Goal: Transaction & Acquisition: Purchase product/service

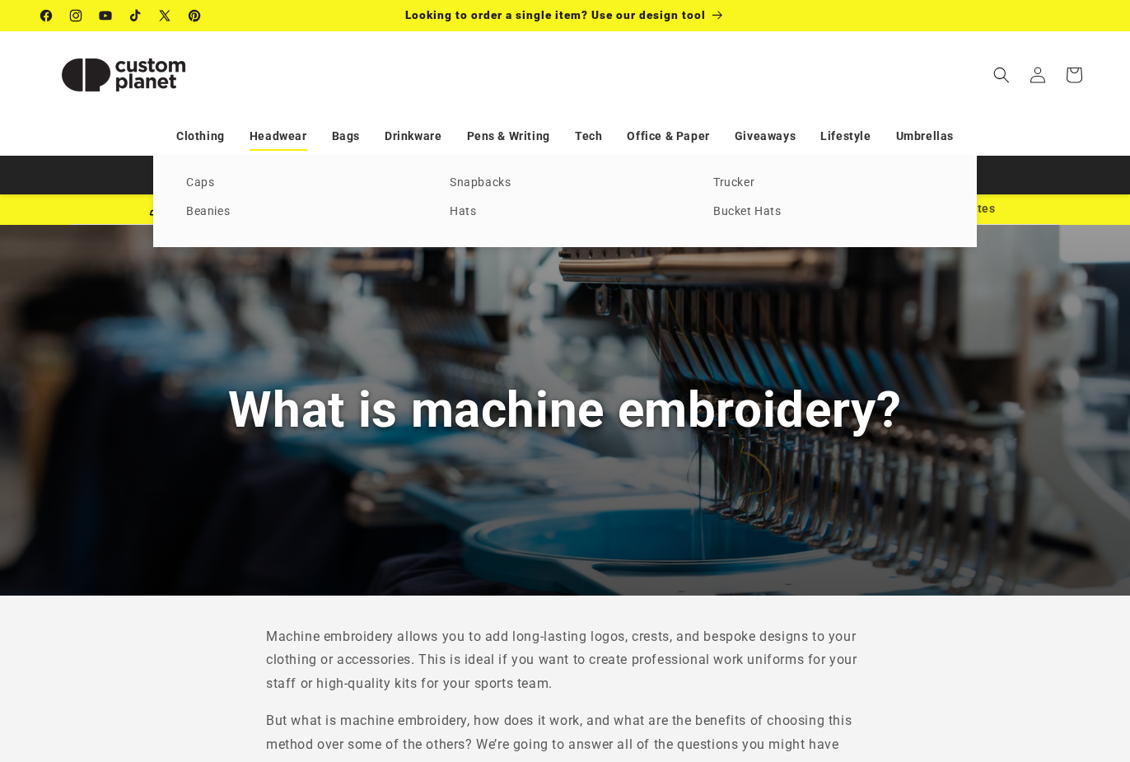
click at [294, 133] on link "Headwear" at bounding box center [279, 136] width 58 height 29
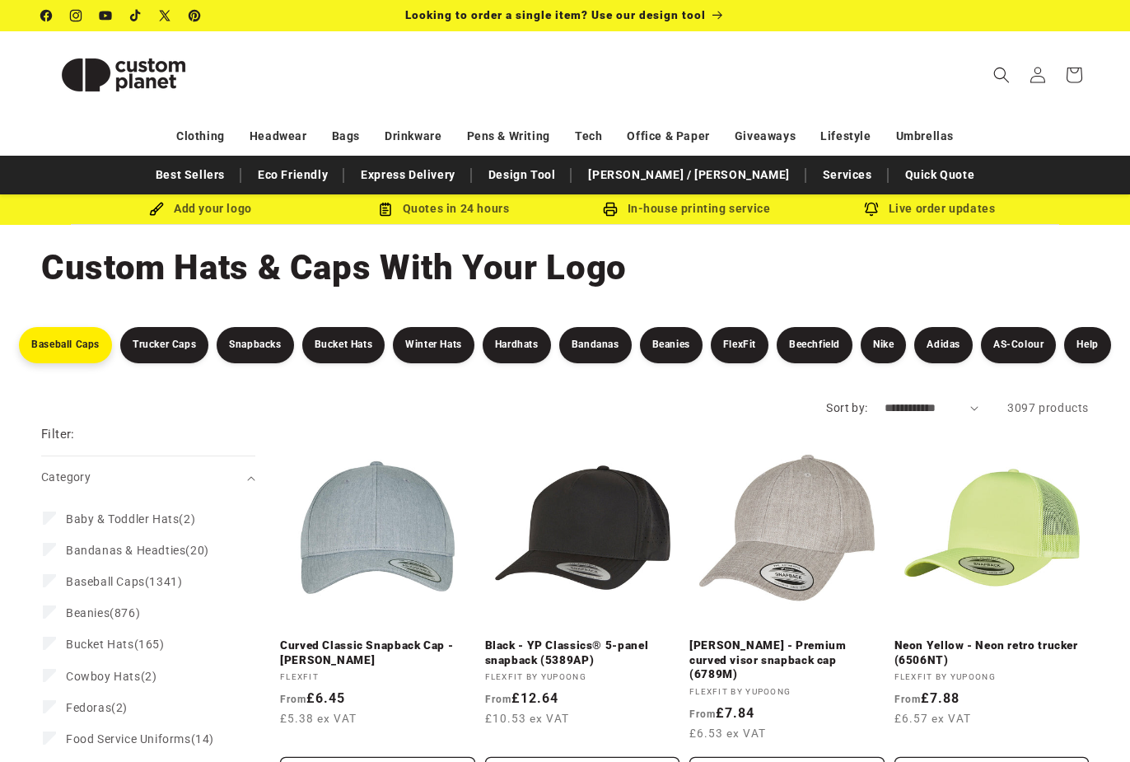
click at [53, 340] on link "Baseball Caps" at bounding box center [65, 345] width 93 height 36
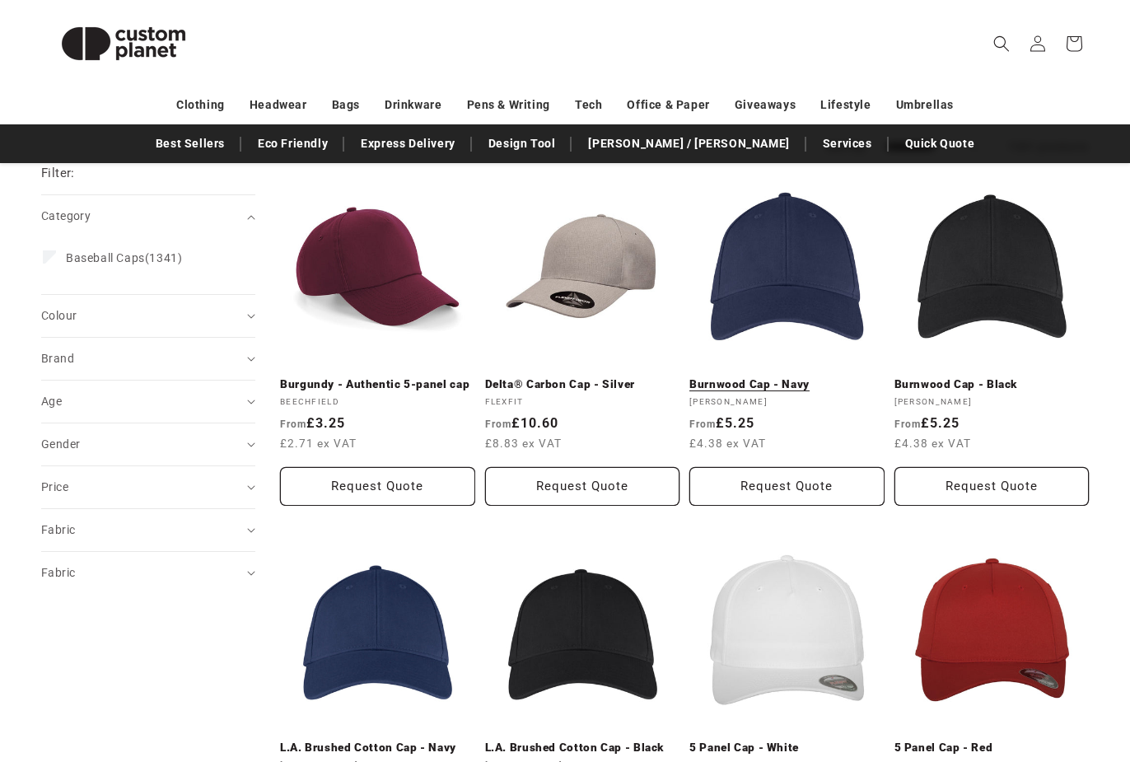
scroll to position [199, 0]
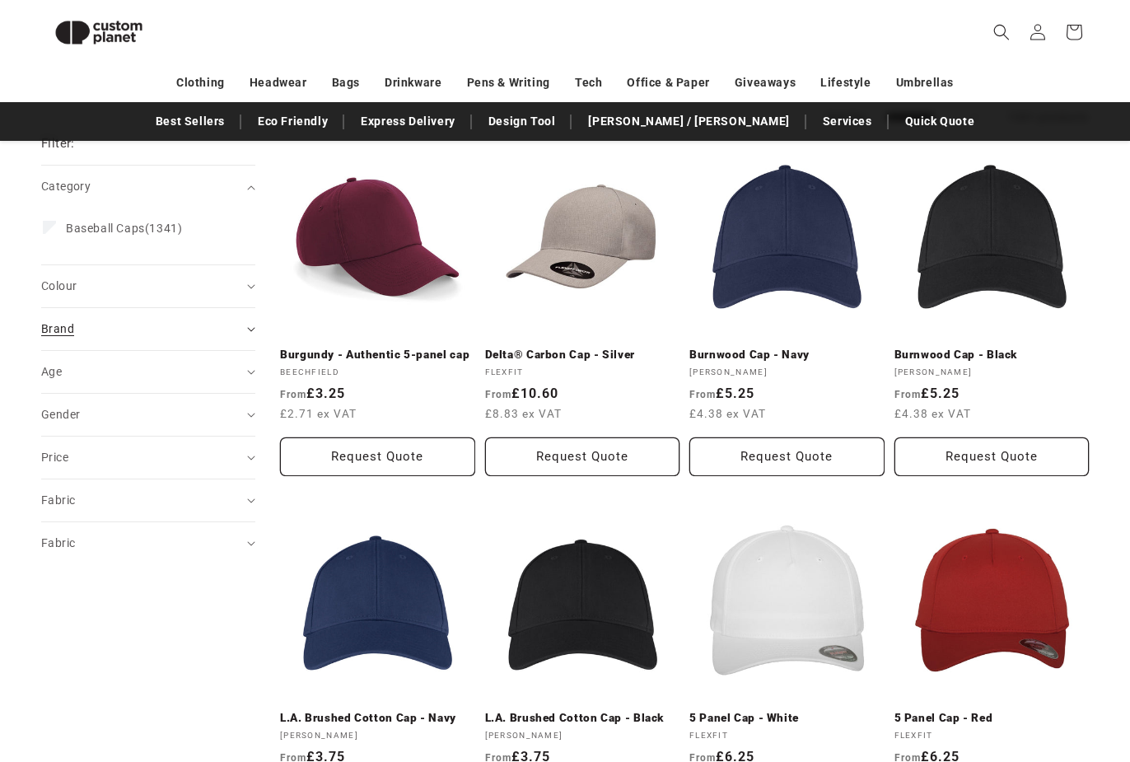
click at [248, 329] on icon "Brand (0 selected)" at bounding box center [251, 329] width 8 height 5
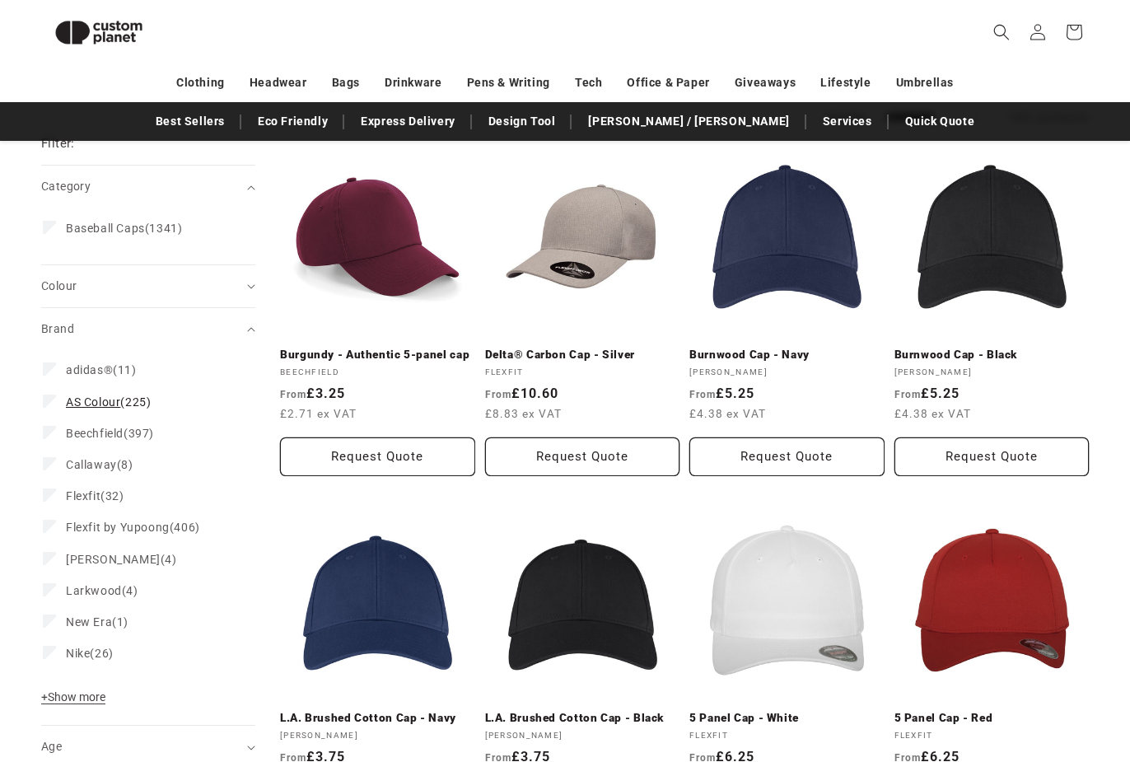
click at [96, 398] on span "AS Colour" at bounding box center [93, 401] width 54 height 13
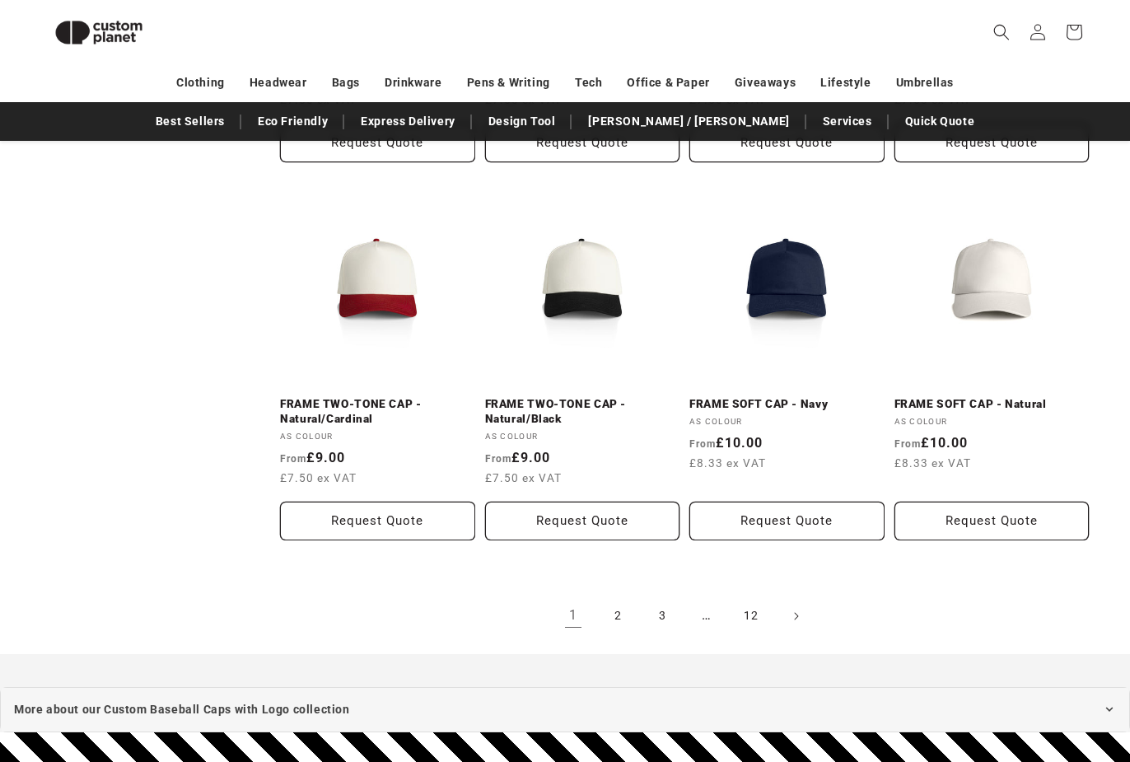
scroll to position [1659, 0]
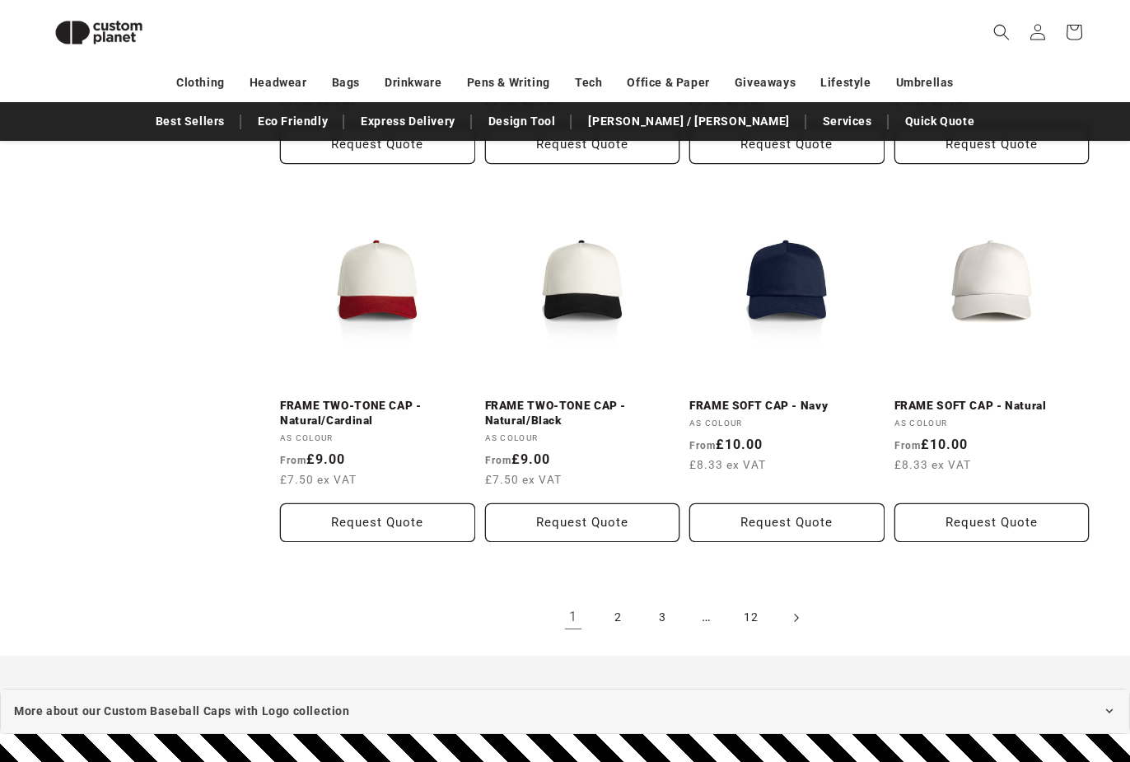
click at [796, 609] on icon "Next page" at bounding box center [796, 617] width 5 height 17
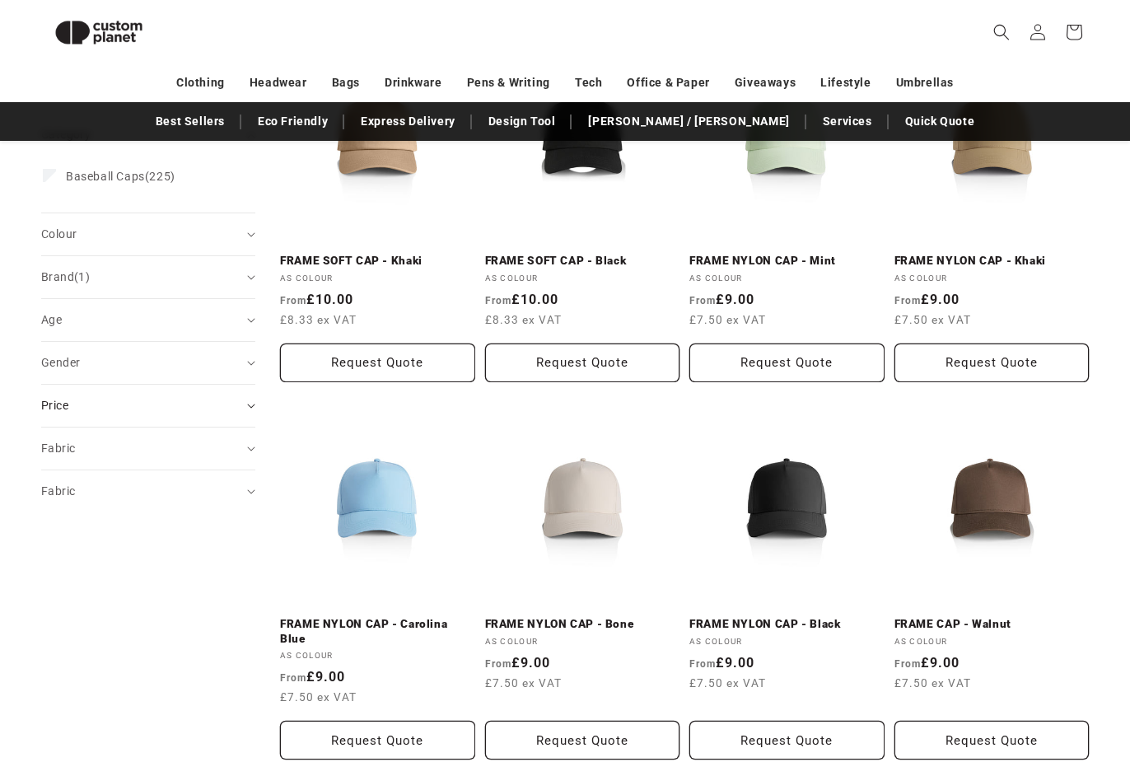
scroll to position [294, 0]
click at [251, 227] on summary "Colour (0)" at bounding box center [148, 234] width 214 height 42
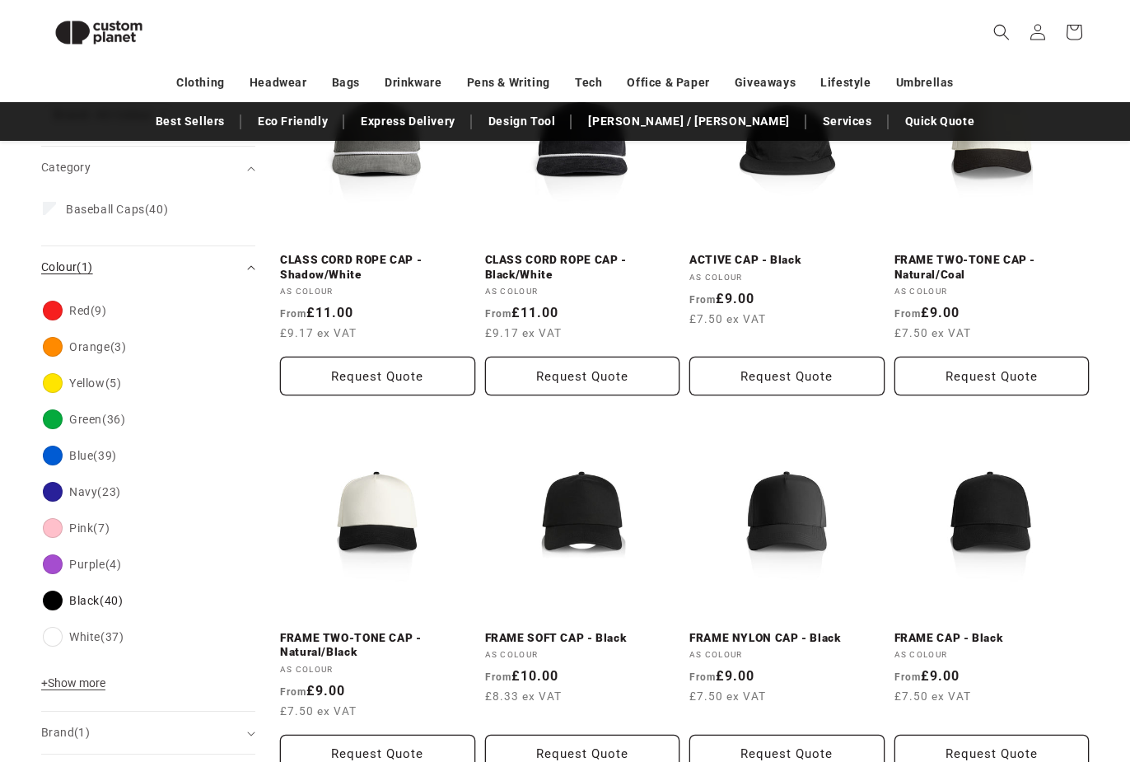
click at [253, 265] on icon "Colour (1 selected)" at bounding box center [251, 267] width 8 height 5
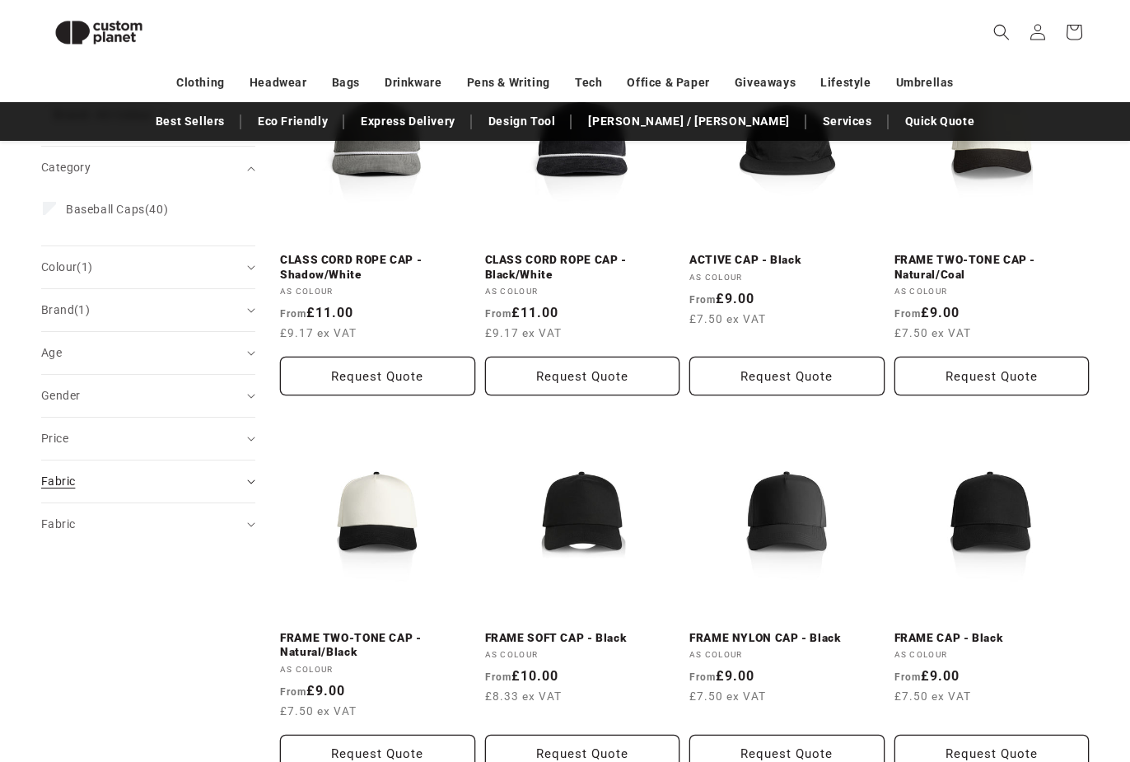
click at [249, 478] on summary "Fabric (0)" at bounding box center [148, 482] width 214 height 42
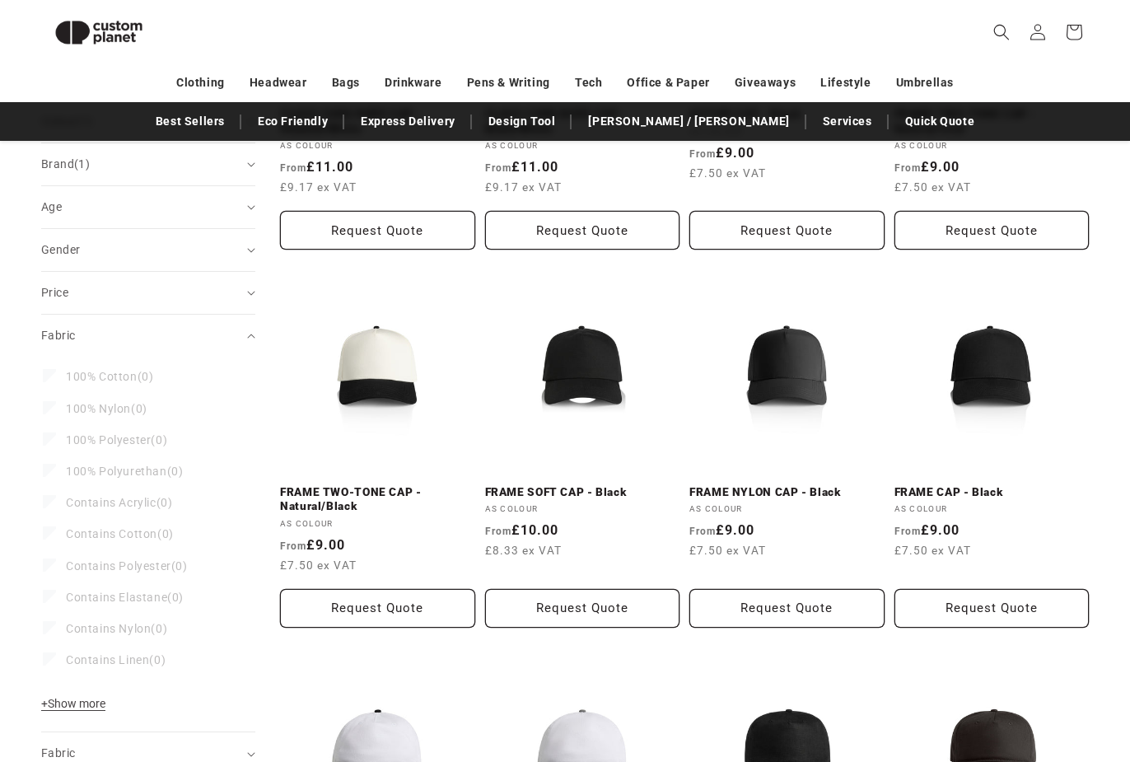
scroll to position [434, 0]
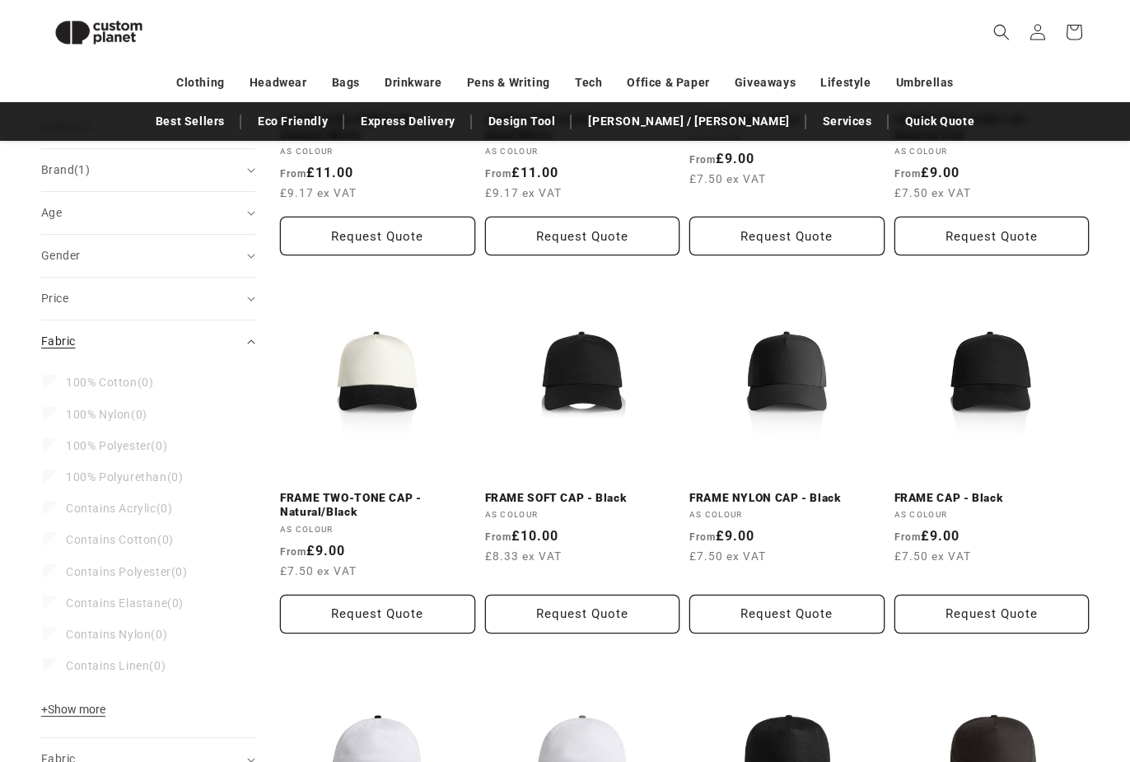
click at [250, 341] on icon "Fabric (0 selected)" at bounding box center [250, 342] width 7 height 4
click at [252, 377] on summary "Fabric (0)" at bounding box center [148, 384] width 214 height 42
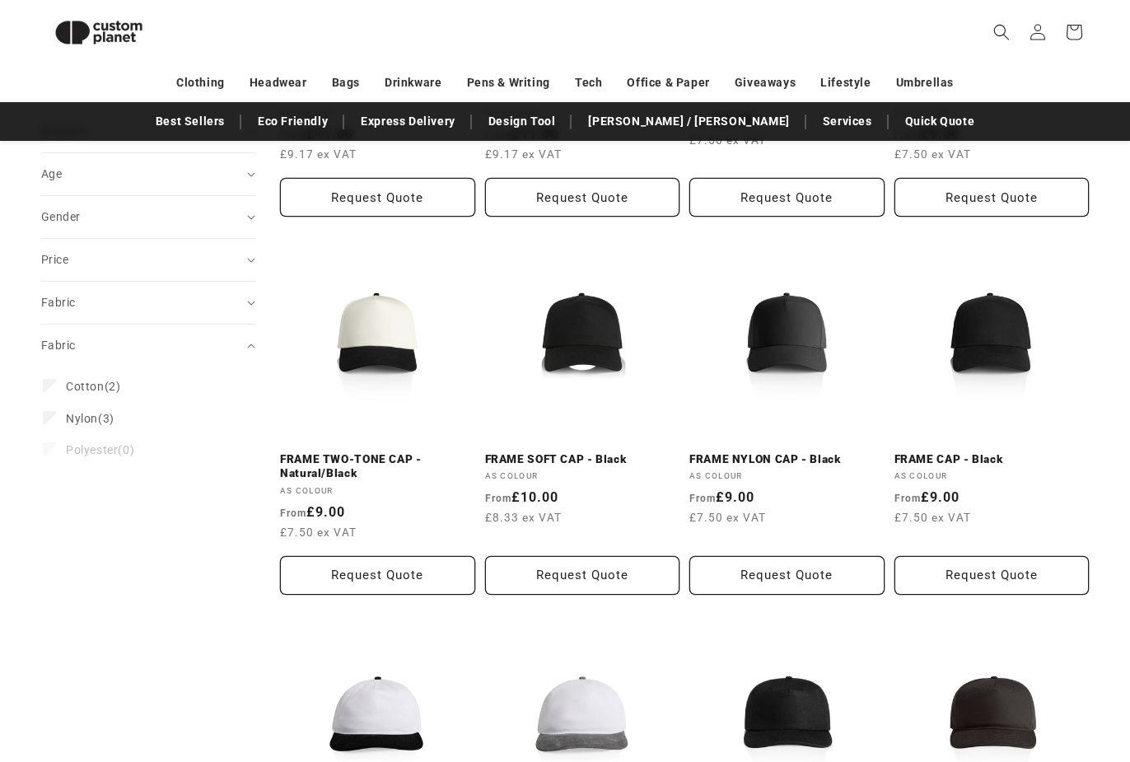
scroll to position [475, 0]
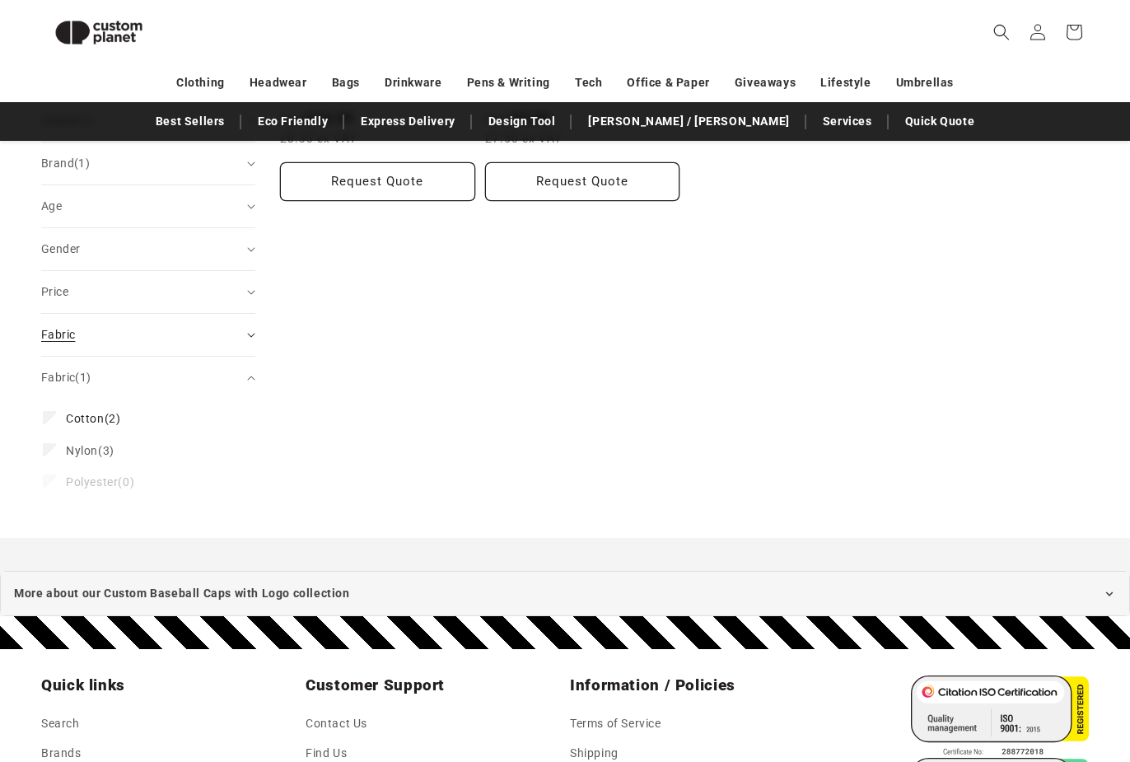
click at [218, 330] on div "Fabric (0)" at bounding box center [141, 334] width 200 height 17
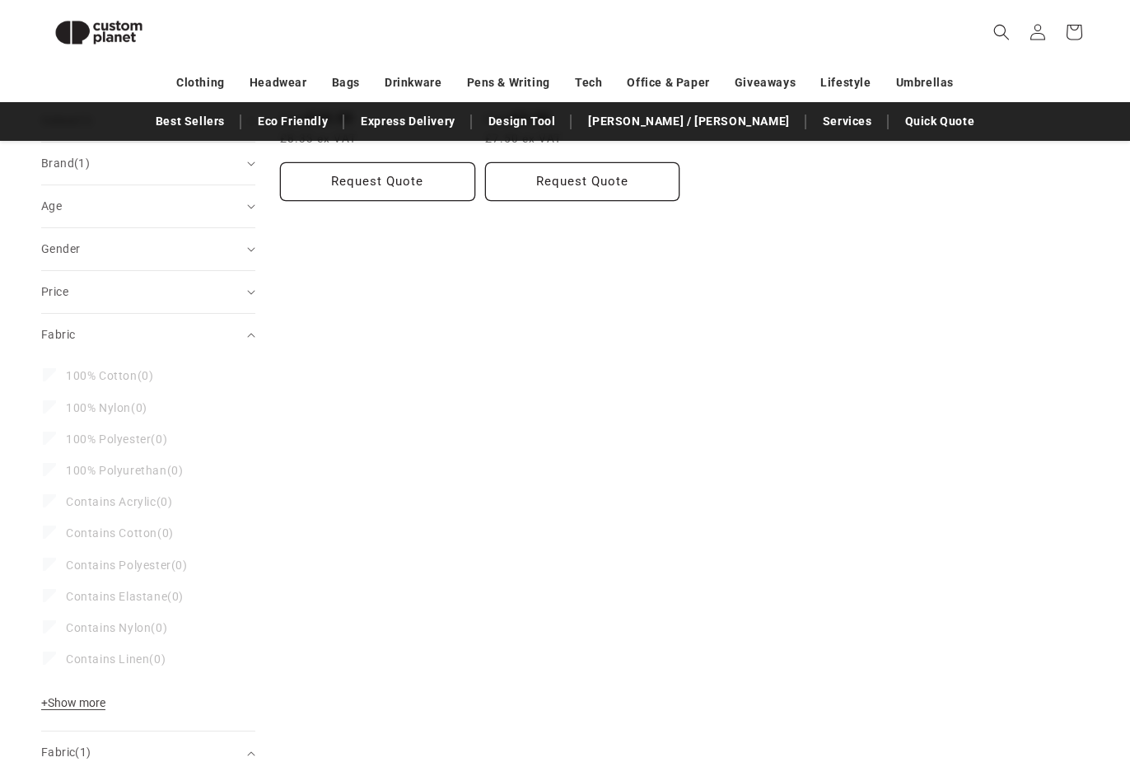
scroll to position [495, 0]
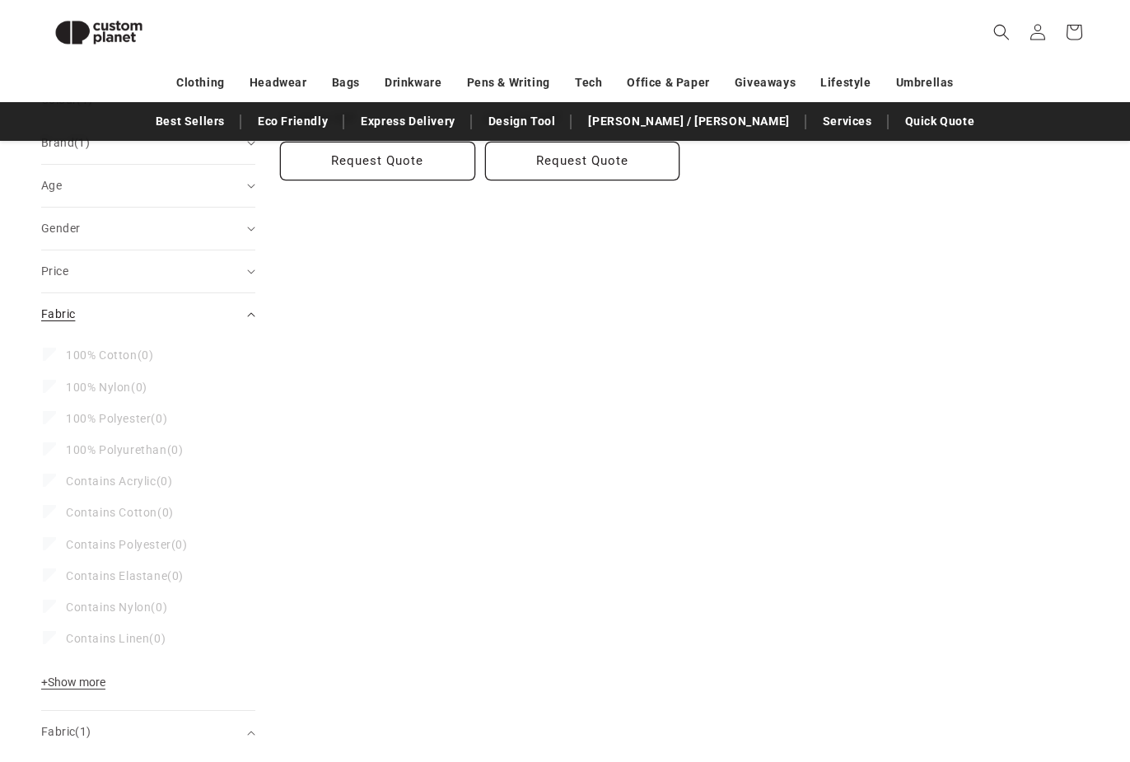
click at [248, 314] on icon "Fabric (0 selected)" at bounding box center [251, 314] width 8 height 5
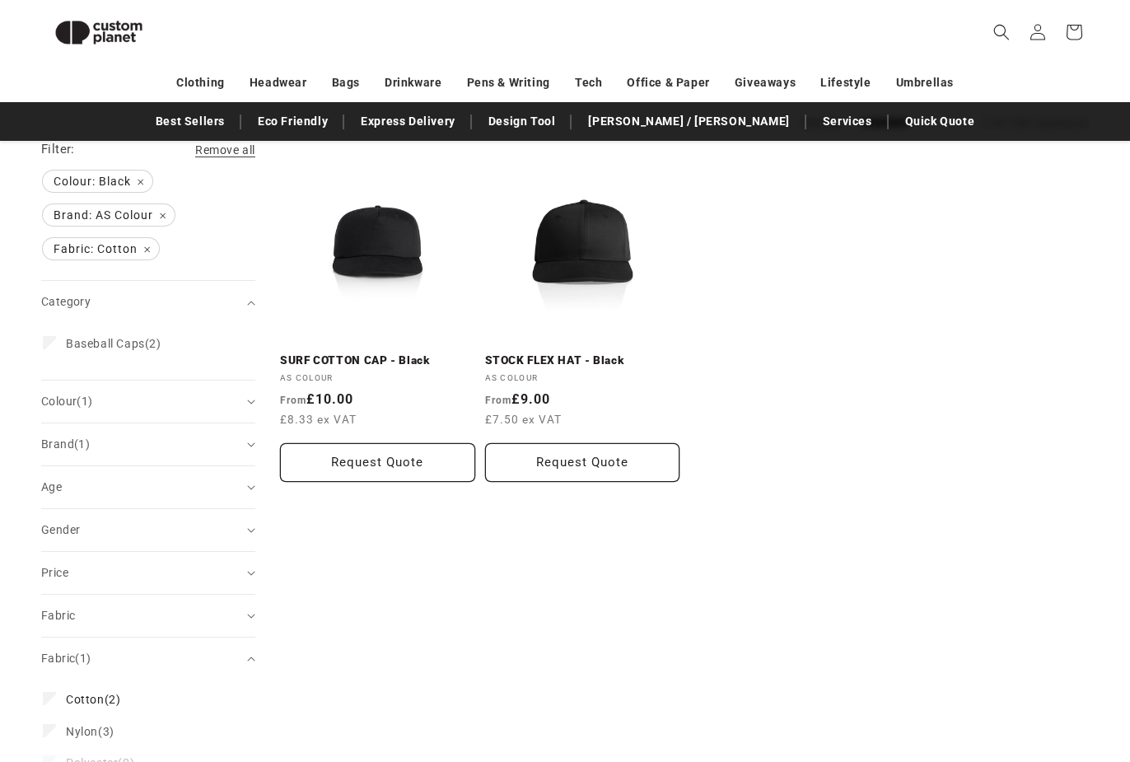
scroll to position [193, 0]
